Goal: Information Seeking & Learning: Learn about a topic

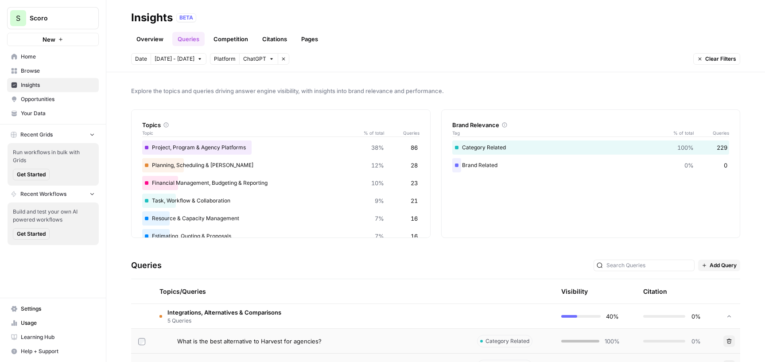
click at [215, 219] on div "Resource & Capacity Management 7% 16" at bounding box center [280, 218] width 277 height 14
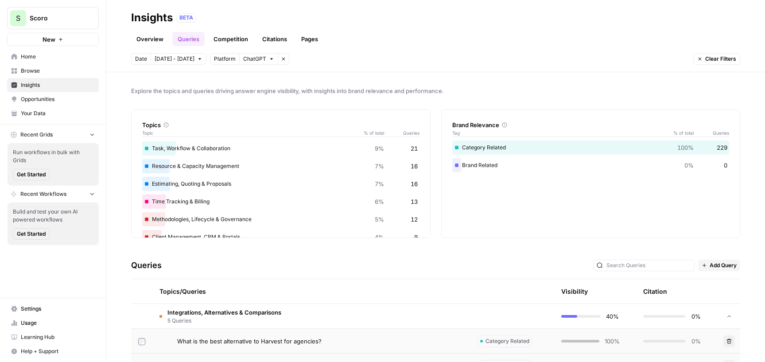
click at [142, 157] on div "Project, Program & Agency Platforms 38% 86 Planning, Scheduling & [PERSON_NAME]…" at bounding box center [280, 175] width 277 height 174
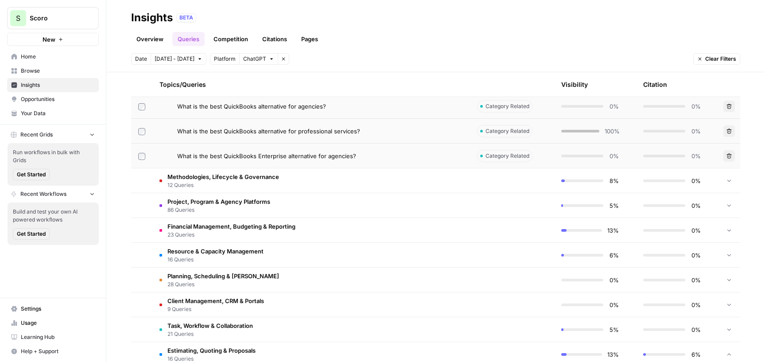
scroll to position [289, 0]
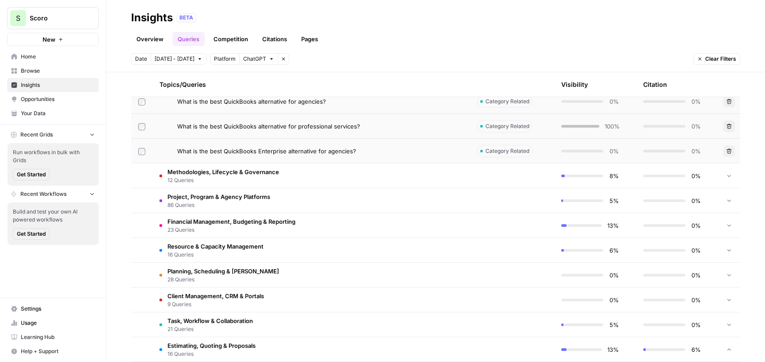
click at [235, 254] on span "16 Queries" at bounding box center [216, 255] width 96 height 8
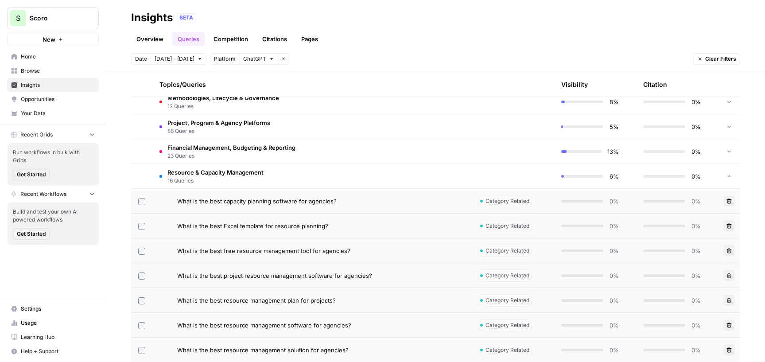
scroll to position [369, 0]
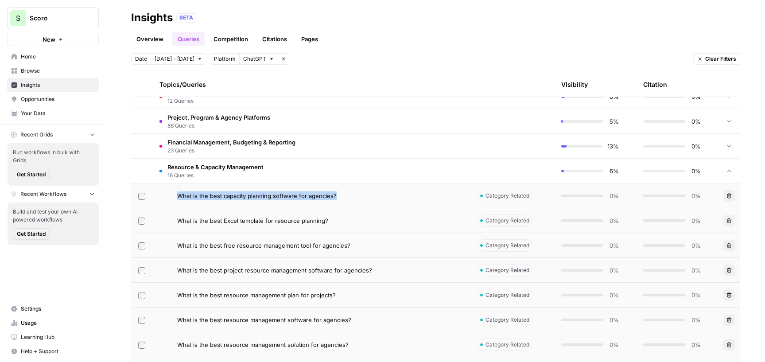
drag, startPoint x: 349, startPoint y: 198, endPoint x: 175, endPoint y: 199, distance: 174.2
click at [175, 199] on div "What is the best capacity planning software for agencies?" at bounding box center [312, 195] width 304 height 9
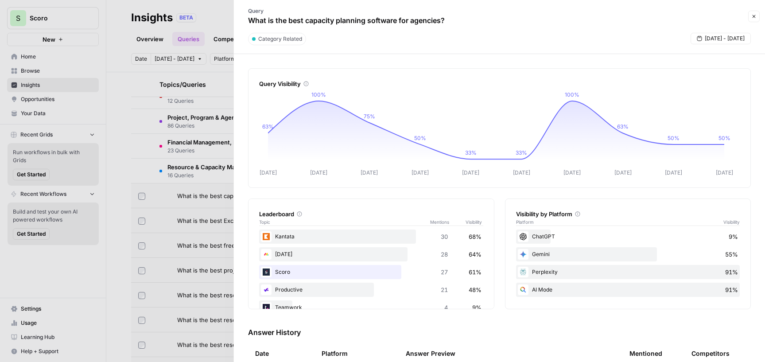
click at [136, 172] on div at bounding box center [382, 181] width 765 height 362
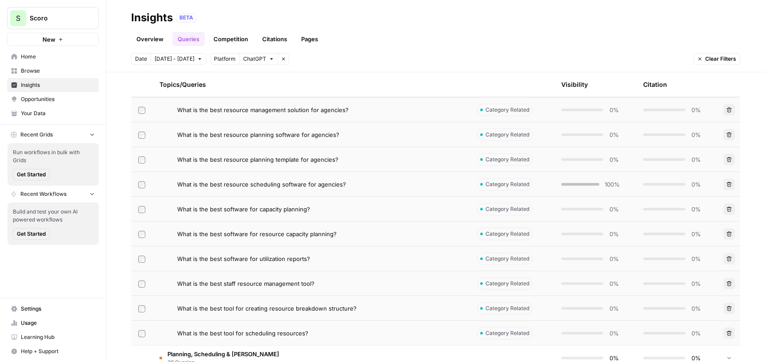
scroll to position [605, 0]
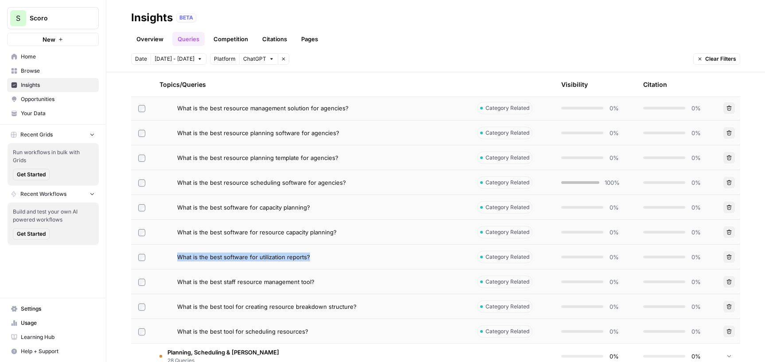
drag, startPoint x: 314, startPoint y: 256, endPoint x: 166, endPoint y: 256, distance: 147.6
click at [166, 256] on div "What is the best software for utilization reports?" at bounding box center [312, 257] width 304 height 9
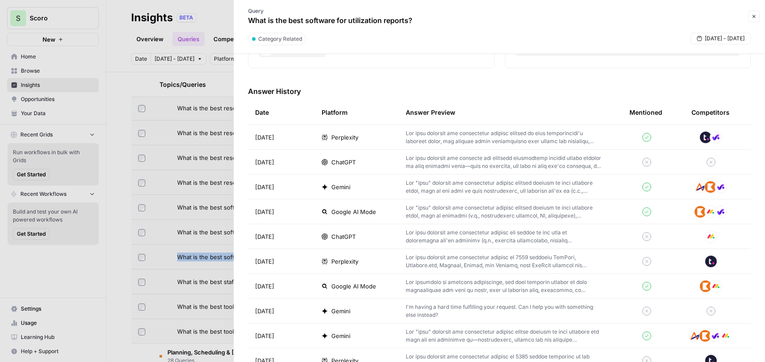
scroll to position [243, 0]
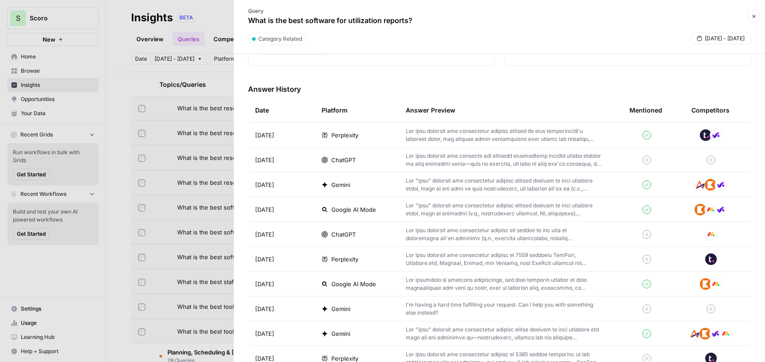
click at [123, 258] on div at bounding box center [382, 181] width 765 height 362
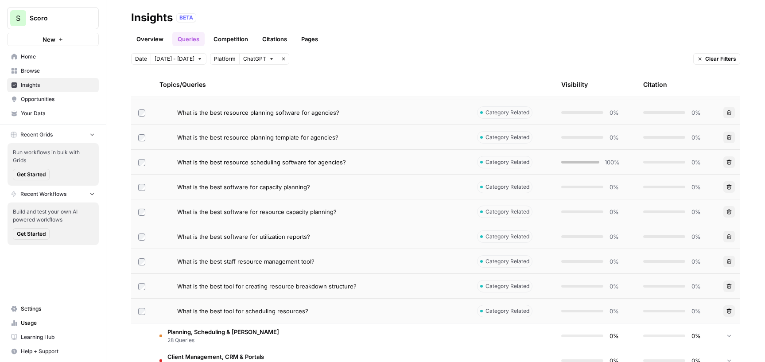
scroll to position [626, 0]
drag, startPoint x: 320, startPoint y: 308, endPoint x: 160, endPoint y: 307, distance: 160.0
click at [160, 307] on div "What is the best tool for scheduling resources?" at bounding box center [312, 310] width 304 height 9
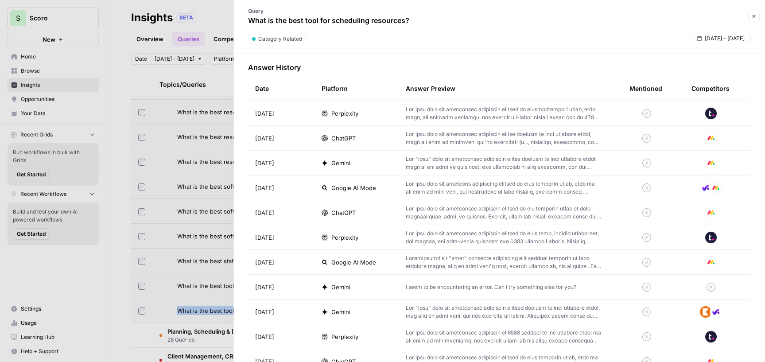
scroll to position [246, 0]
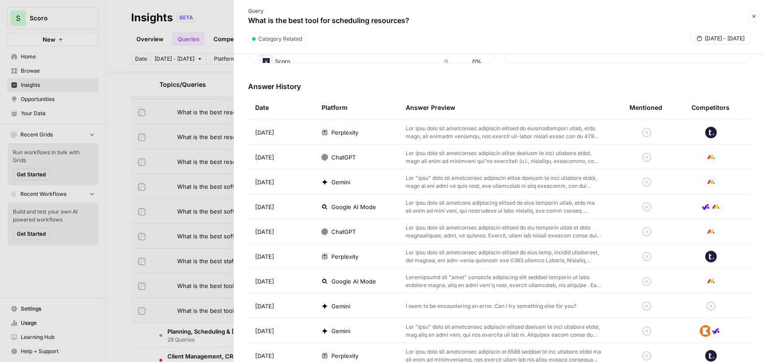
click at [127, 111] on div at bounding box center [382, 181] width 765 height 362
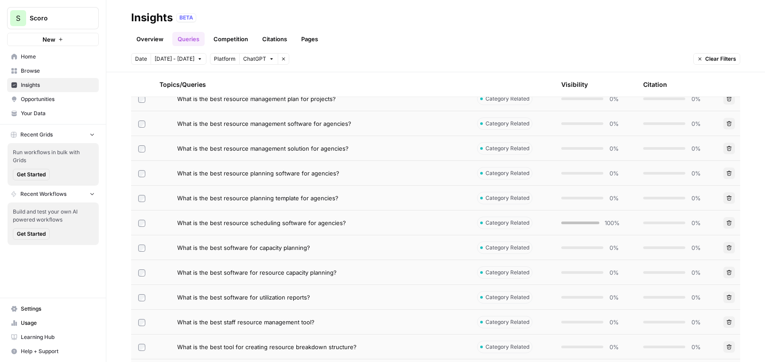
scroll to position [563, 0]
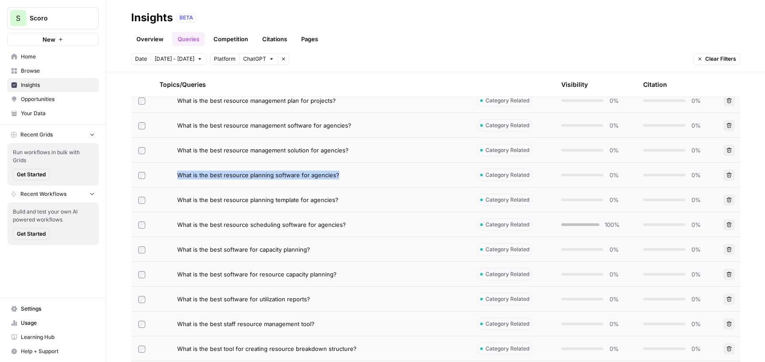
drag, startPoint x: 349, startPoint y: 175, endPoint x: 170, endPoint y: 169, distance: 178.7
click at [170, 169] on td "What is the best resource planning software for agencies?" at bounding box center [311, 175] width 318 height 24
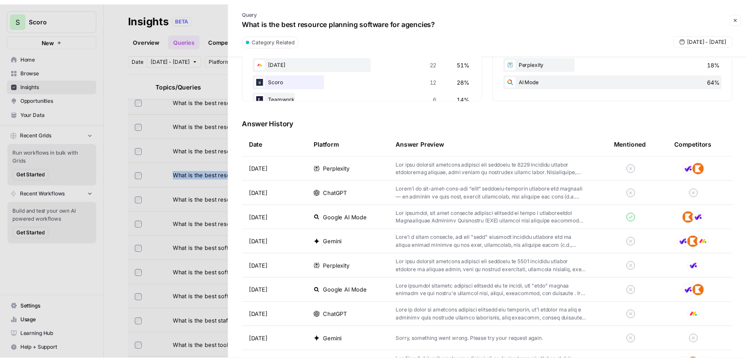
scroll to position [87, 0]
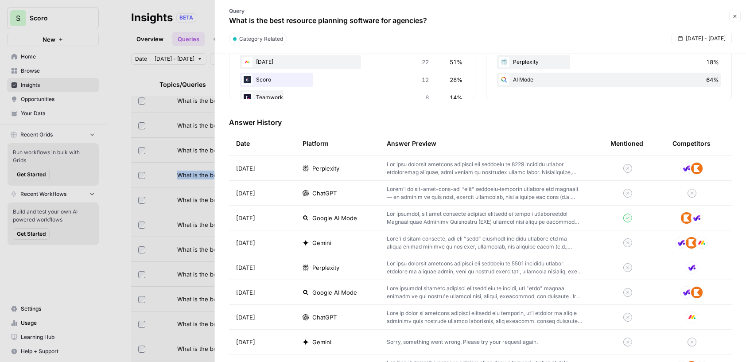
click at [734, 17] on icon "button" at bounding box center [735, 16] width 5 height 5
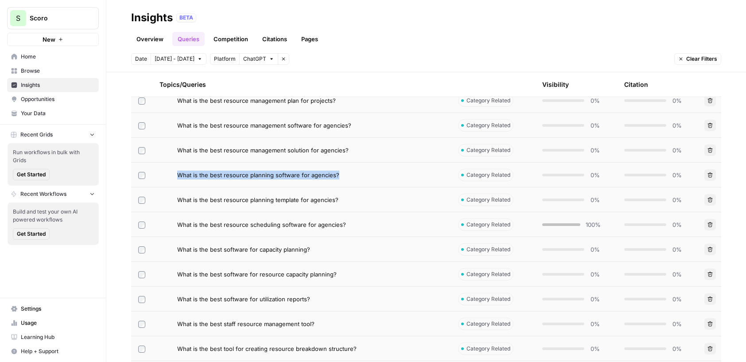
click at [233, 35] on link "Competition" at bounding box center [230, 39] width 45 height 14
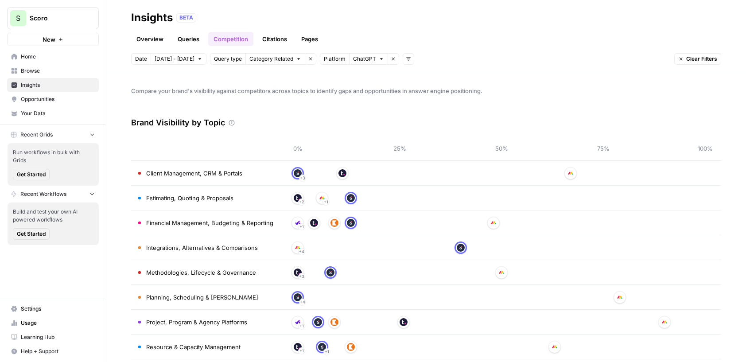
click at [309, 36] on link "Pages" at bounding box center [309, 39] width 27 height 14
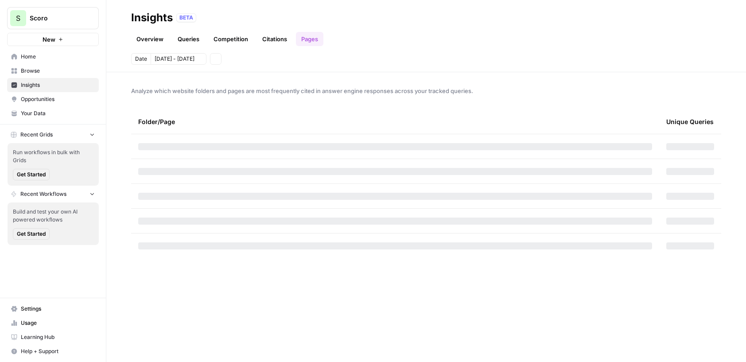
click at [280, 39] on link "Citations" at bounding box center [274, 39] width 35 height 14
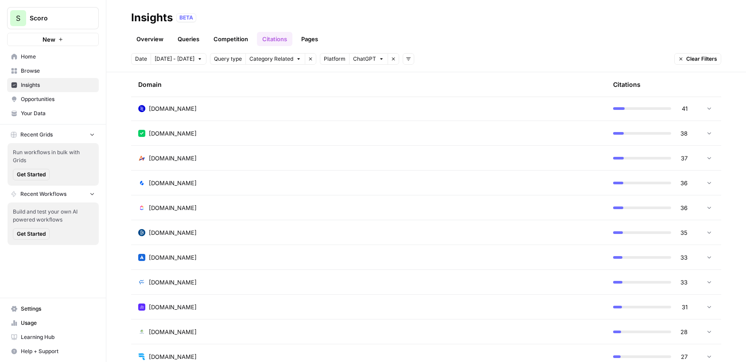
scroll to position [220, 0]
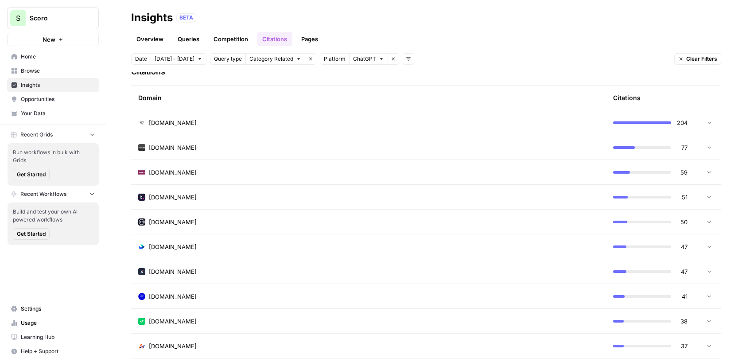
click at [285, 199] on div "[DOMAIN_NAME]" at bounding box center [368, 197] width 461 height 9
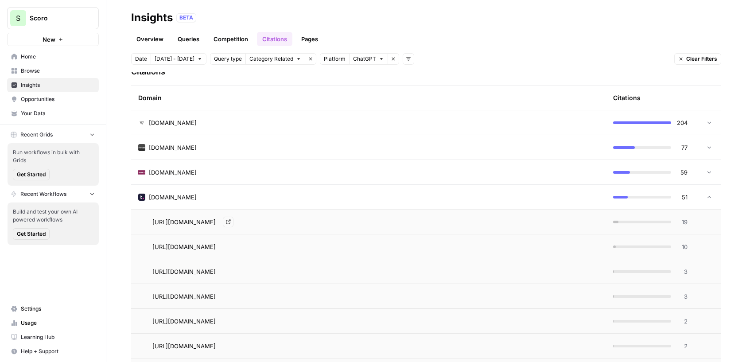
click at [216, 221] on span "[URL][DOMAIN_NAME]" at bounding box center [183, 222] width 63 height 9
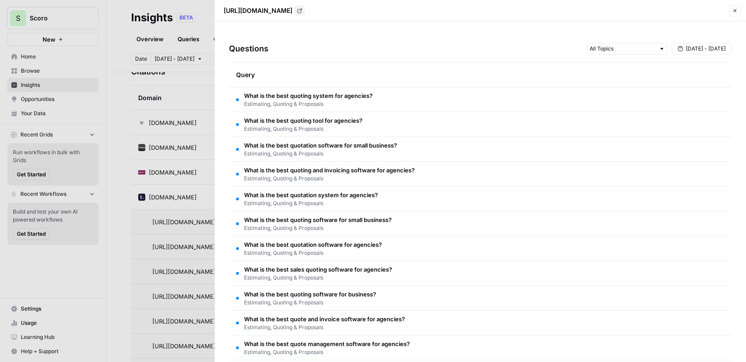
click at [204, 200] on div at bounding box center [373, 181] width 746 height 362
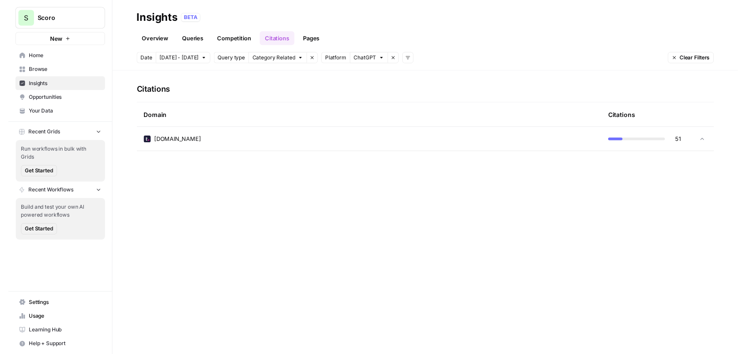
scroll to position [0, 0]
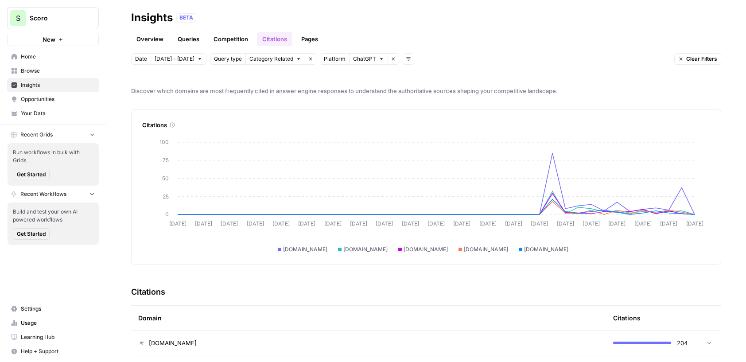
click at [237, 35] on link "Competition" at bounding box center [230, 39] width 45 height 14
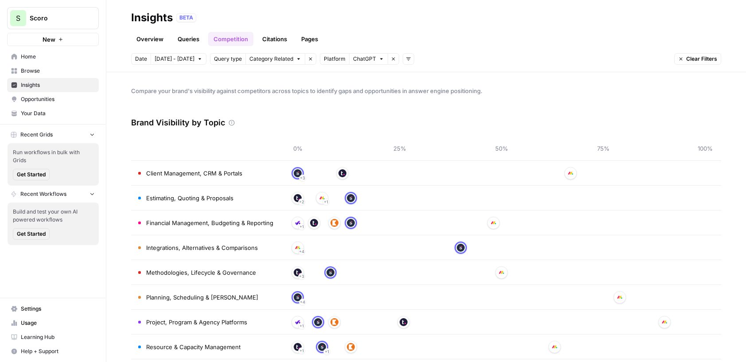
click at [262, 177] on td "Client Management, CRM & Portals" at bounding box center [206, 173] width 151 height 24
click at [296, 172] on img at bounding box center [298, 173] width 8 height 8
click at [366, 59] on span "ChatGPT" at bounding box center [364, 59] width 23 height 8
